Goal: Information Seeking & Learning: Learn about a topic

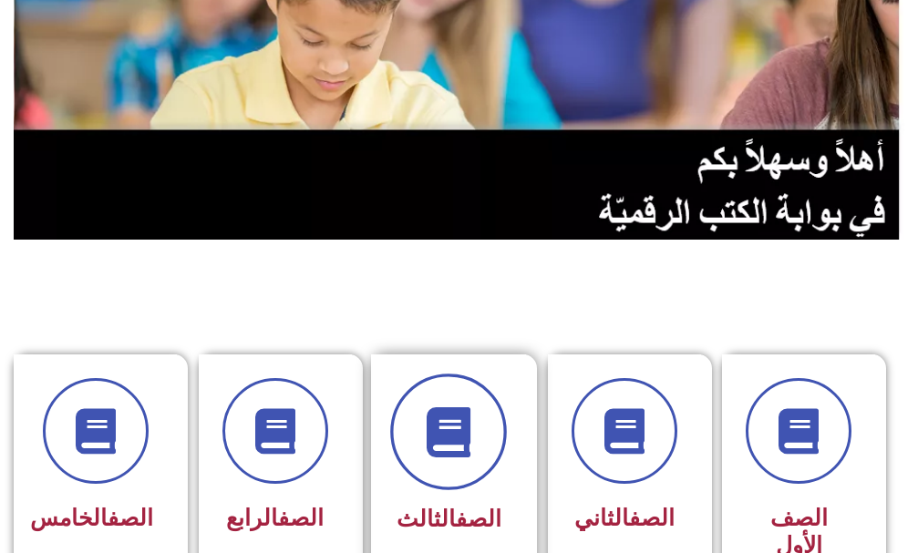
scroll to position [274, 0]
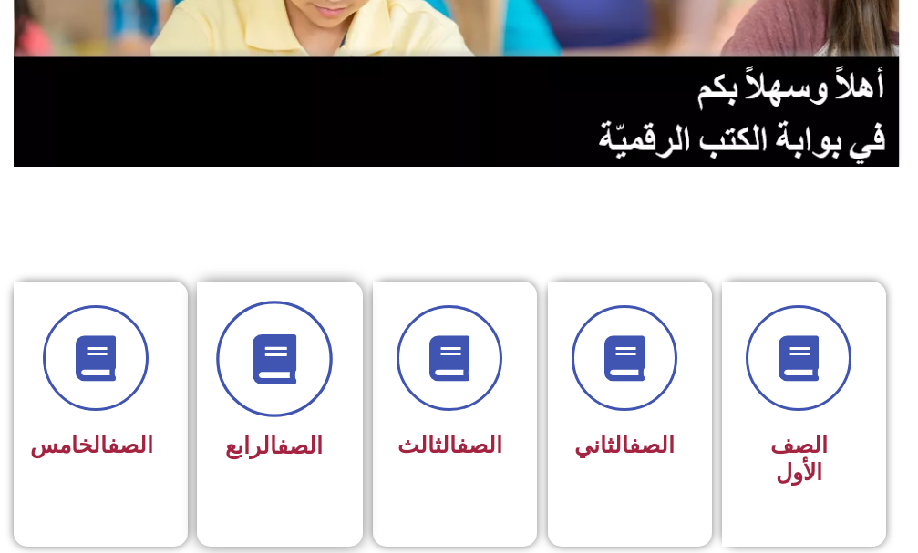
click at [263, 360] on icon at bounding box center [274, 359] width 50 height 50
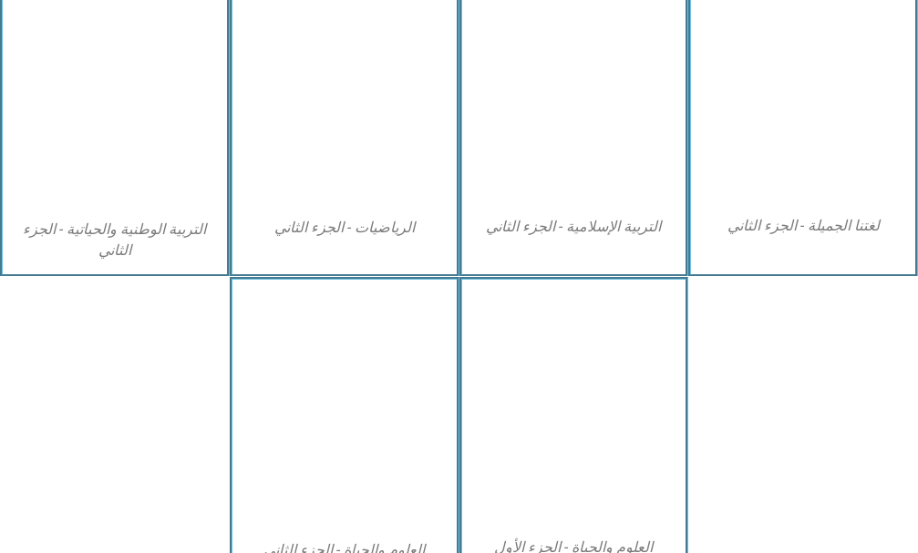
scroll to position [1099, 0]
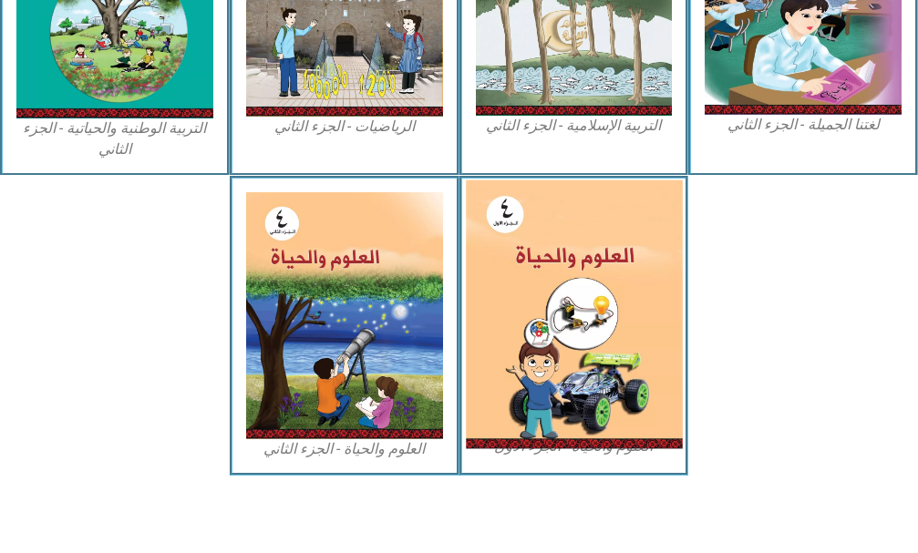
click at [587, 397] on img at bounding box center [574, 315] width 216 height 269
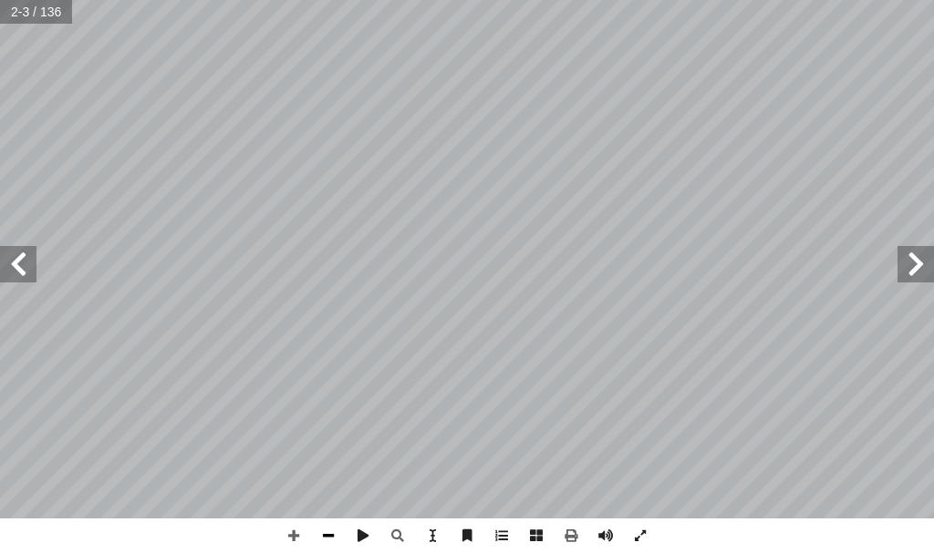
click at [318, 539] on span at bounding box center [328, 536] width 35 height 35
click at [26, 281] on span at bounding box center [18, 264] width 36 height 36
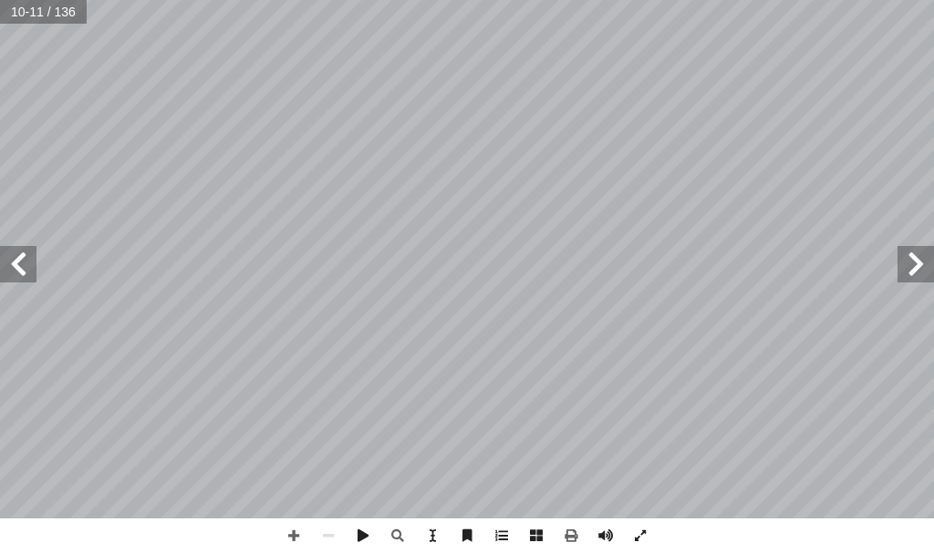
click at [24, 274] on span at bounding box center [18, 264] width 36 height 36
click at [283, 532] on span at bounding box center [293, 536] width 35 height 35
click at [293, 535] on span at bounding box center [293, 536] width 35 height 35
click at [17, 274] on span at bounding box center [18, 264] width 36 height 36
click at [924, 267] on span at bounding box center [915, 264] width 36 height 36
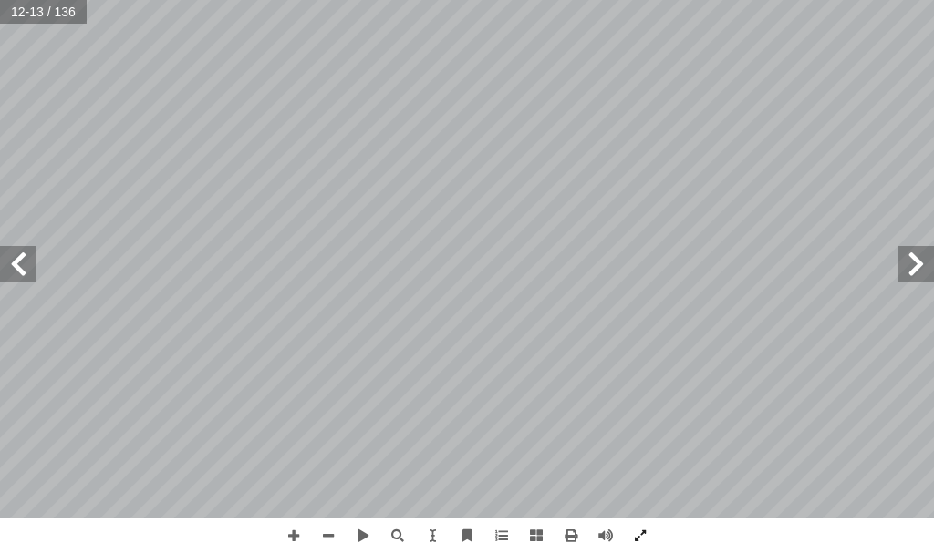
click at [15, 275] on span at bounding box center [18, 264] width 36 height 36
click at [24, 263] on span at bounding box center [18, 264] width 36 height 36
